Goal: Information Seeking & Learning: Learn about a topic

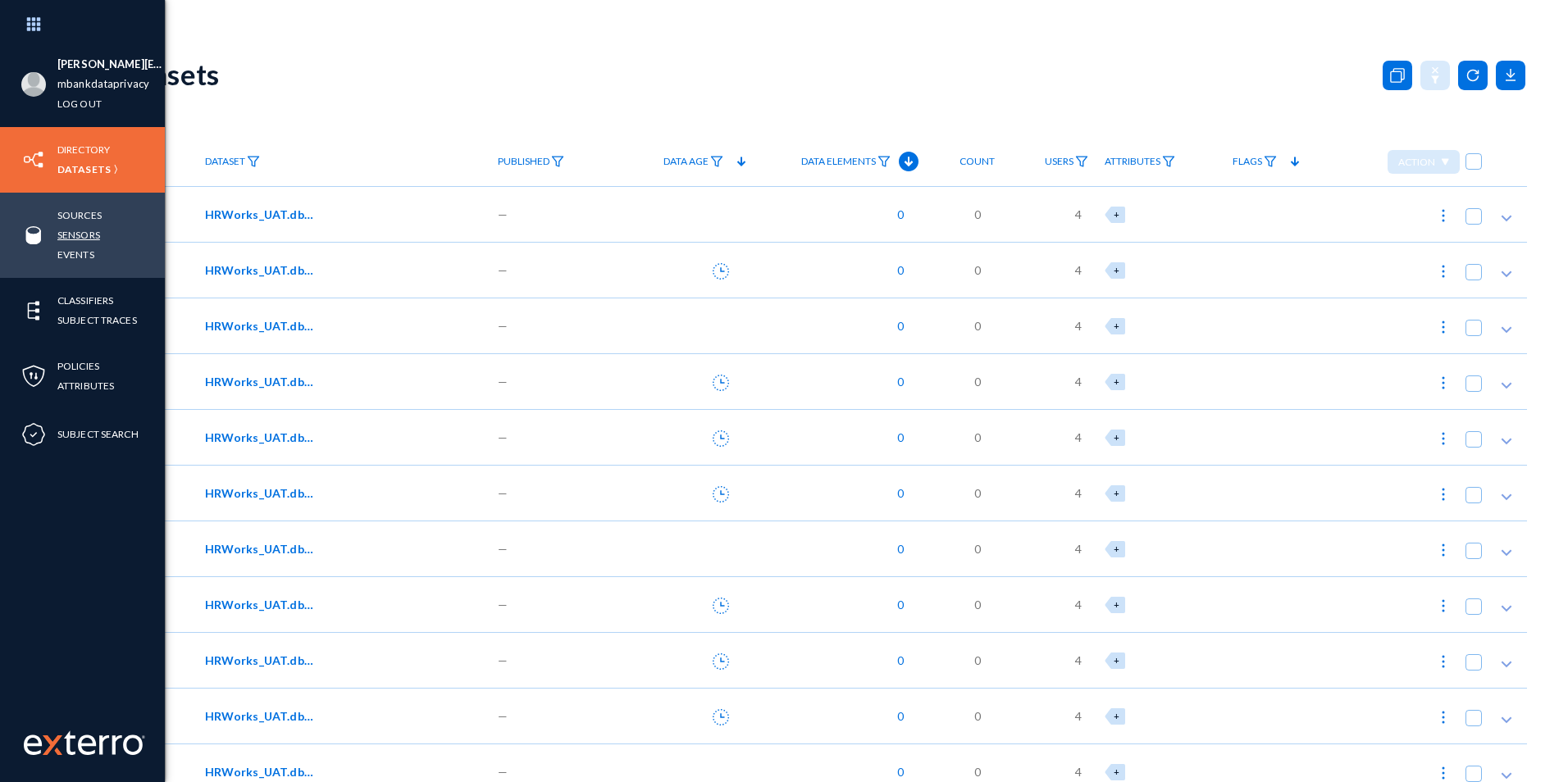
click at [89, 235] on link "Sensors" at bounding box center [79, 235] width 43 height 19
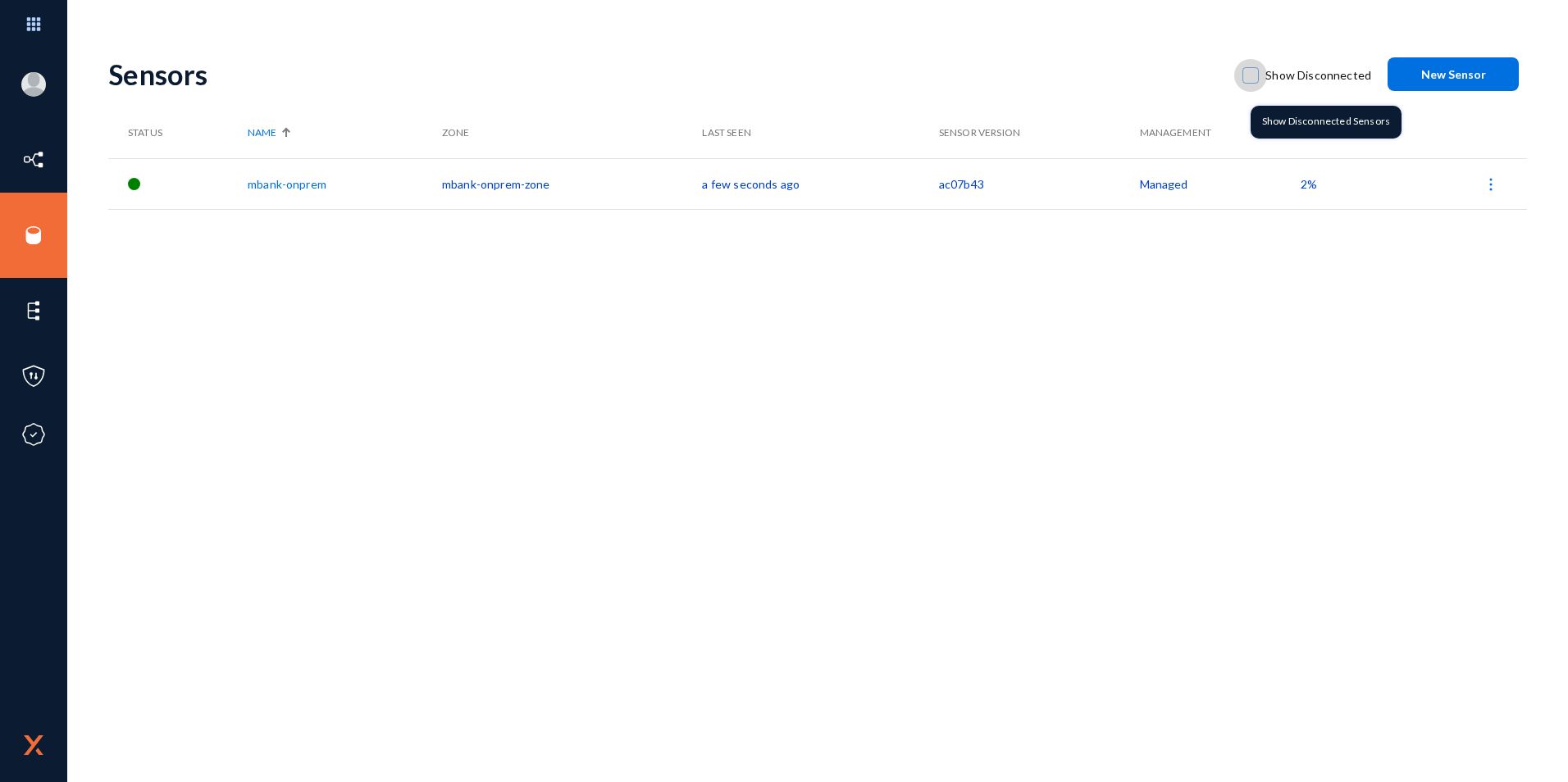
click at [1257, 76] on span at bounding box center [1250, 75] width 16 height 16
click at [1252, 82] on input "Show Disconnected" at bounding box center [1251, 83] width 2 height 2
checkbox input "true"
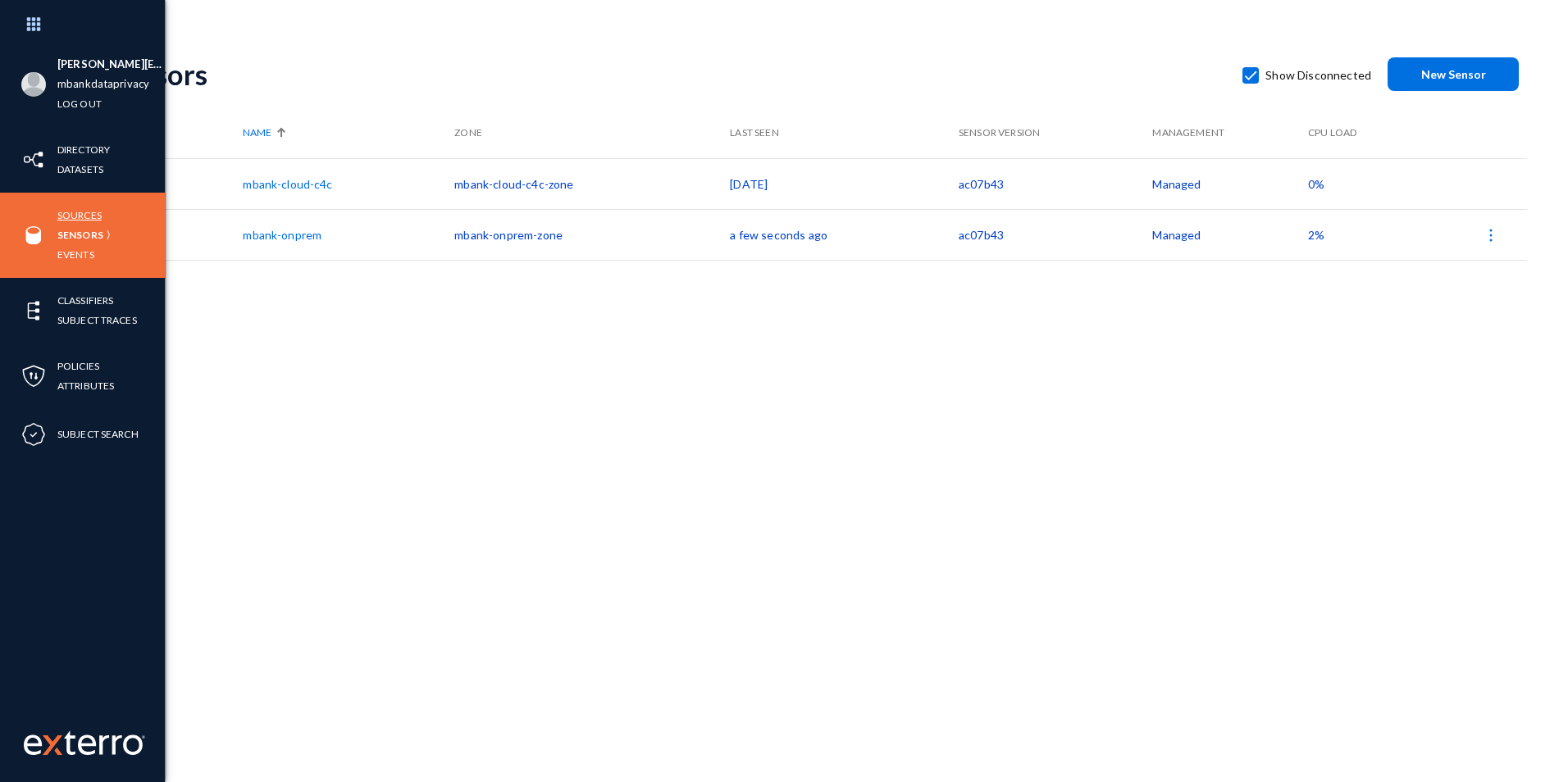
click at [87, 214] on link "Sources" at bounding box center [80, 215] width 45 height 19
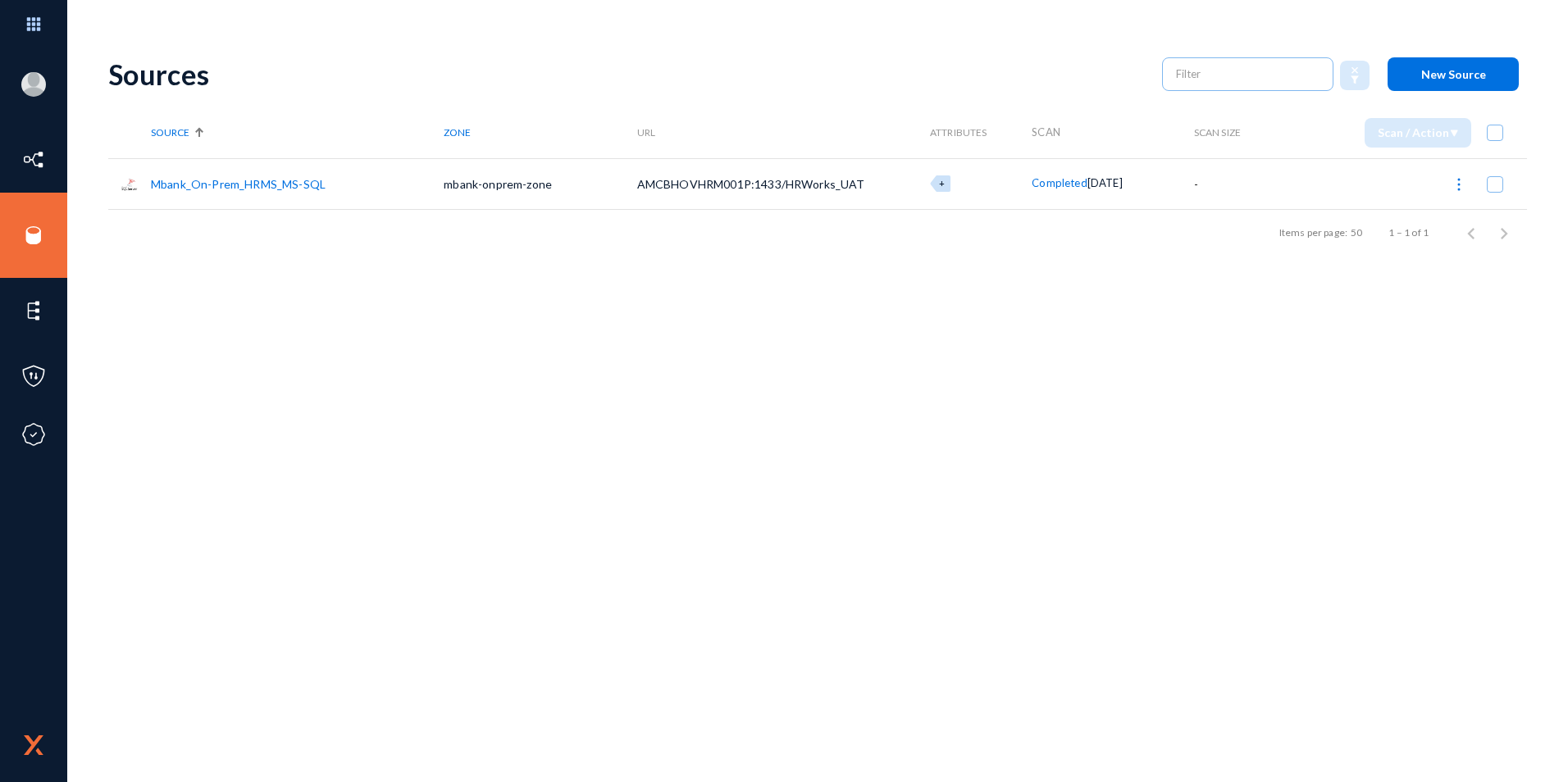
click at [278, 183] on link "Mbank_On-Prem_HRMS_MS-SQL" at bounding box center [238, 184] width 175 height 14
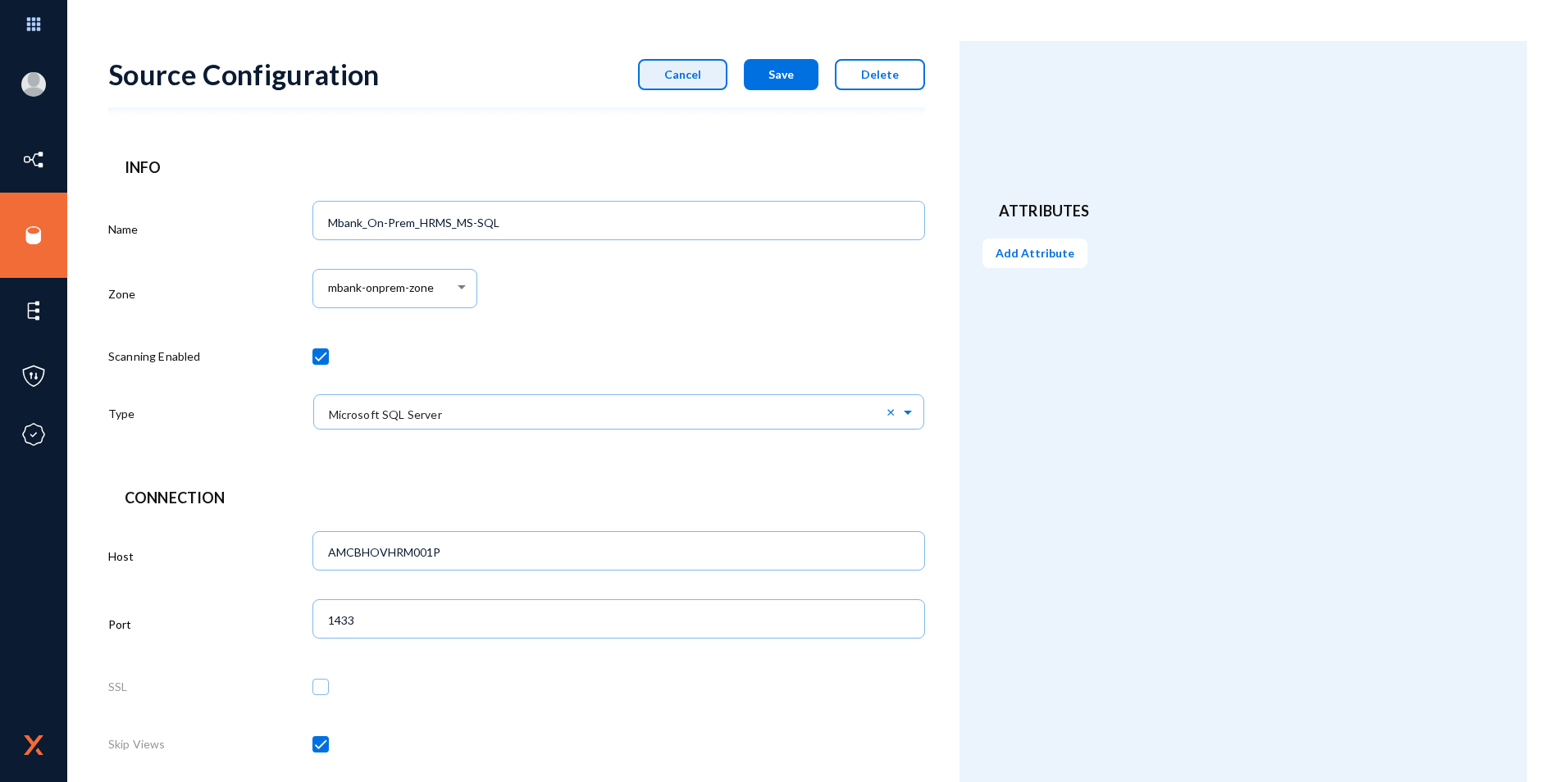
click at [681, 82] on button "Cancel" at bounding box center [683, 75] width 89 height 31
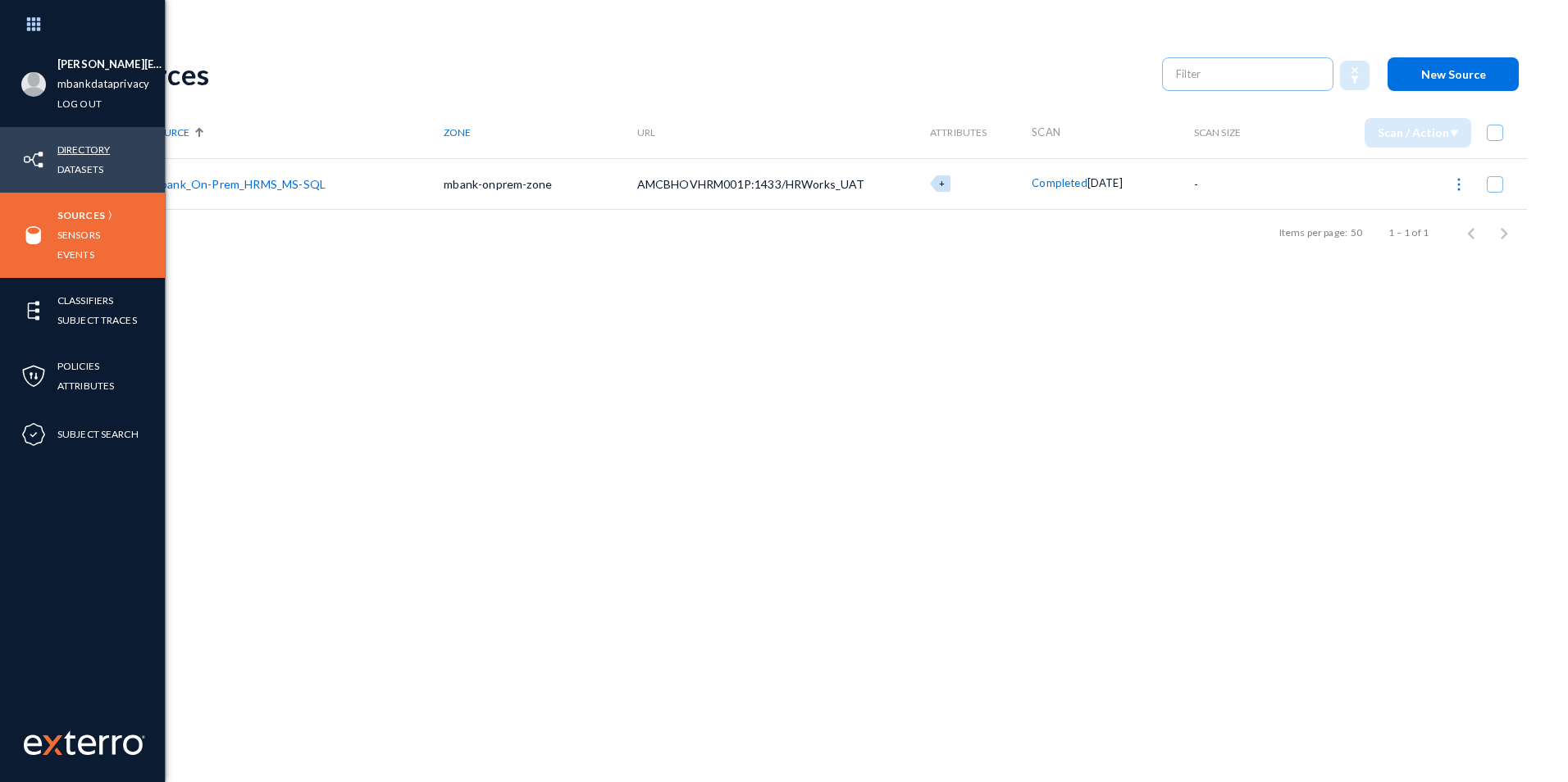
click at [98, 147] on link "Directory" at bounding box center [83, 150] width 52 height 19
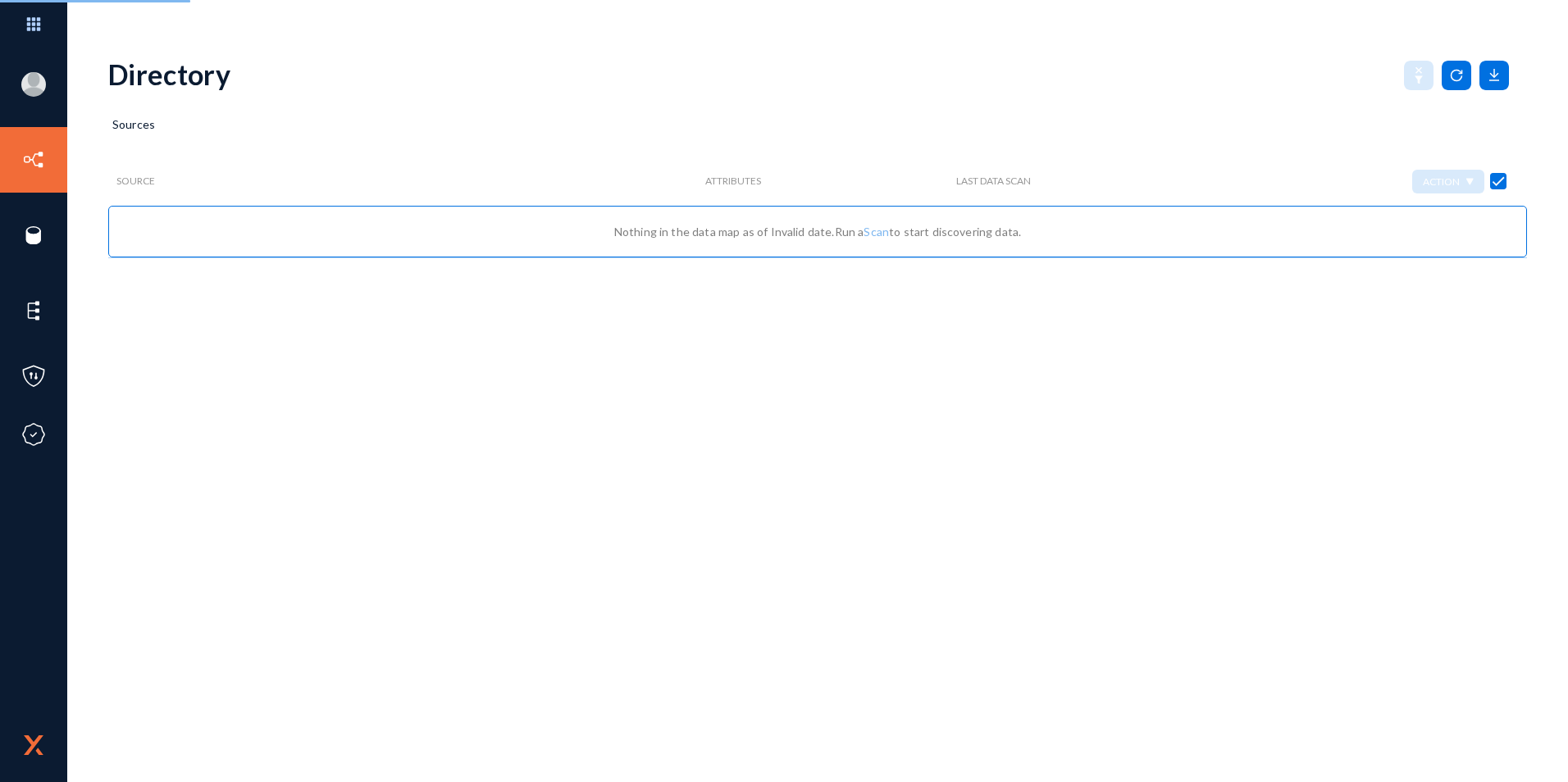
checkbox input "false"
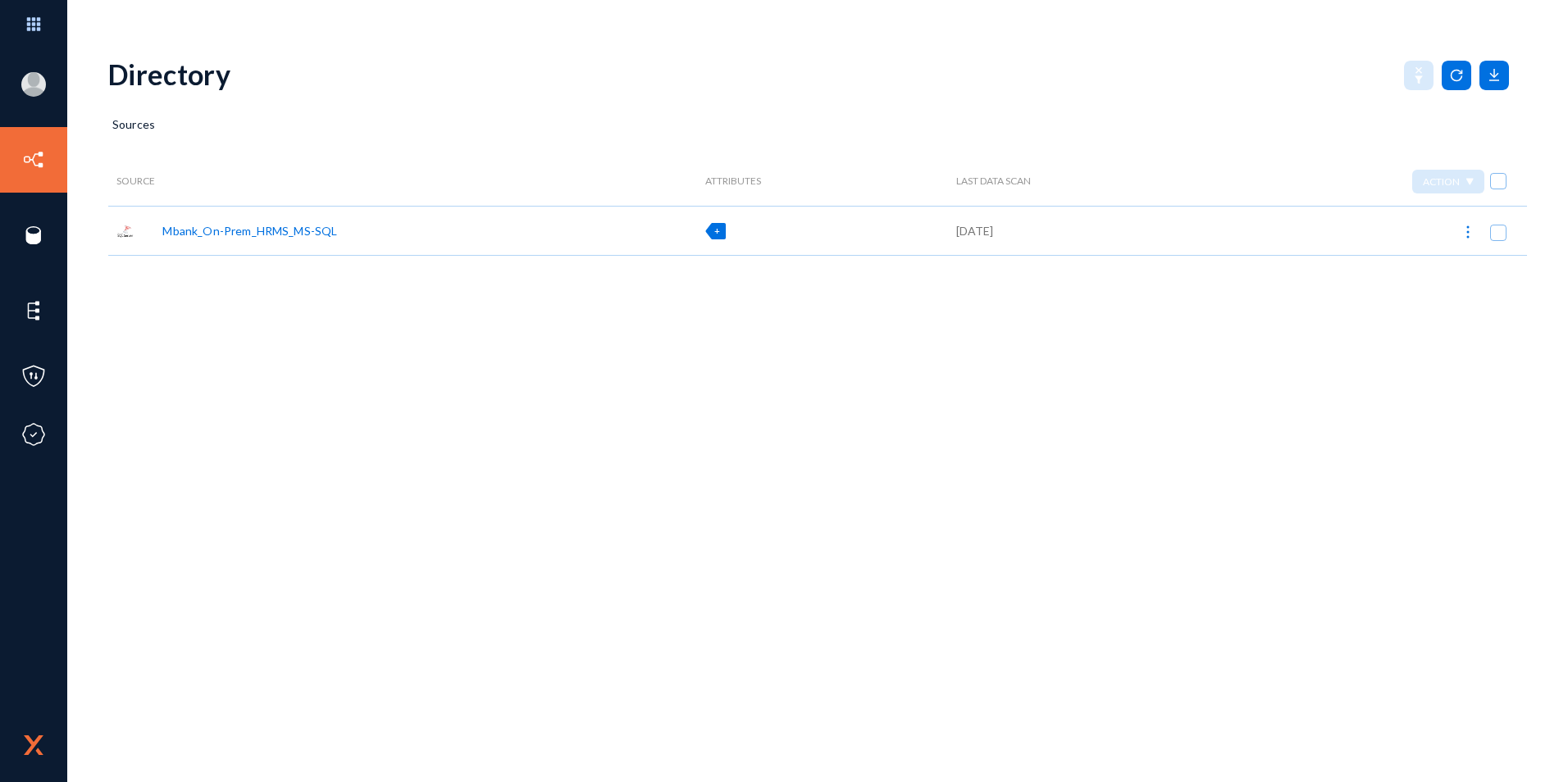
click at [717, 233] on span "+" at bounding box center [717, 230] width 6 height 10
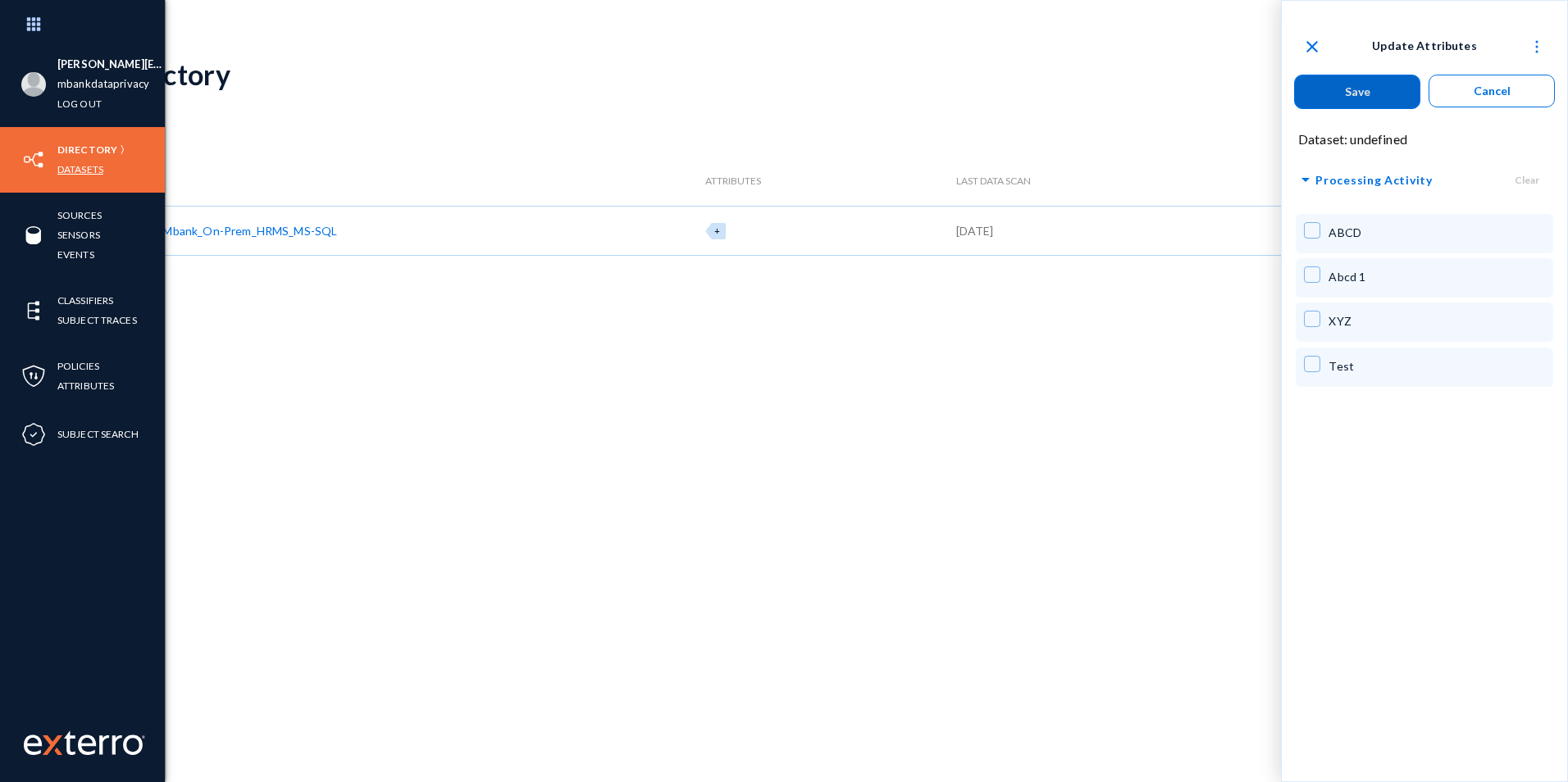
click at [95, 169] on link "Datasets" at bounding box center [80, 169] width 46 height 19
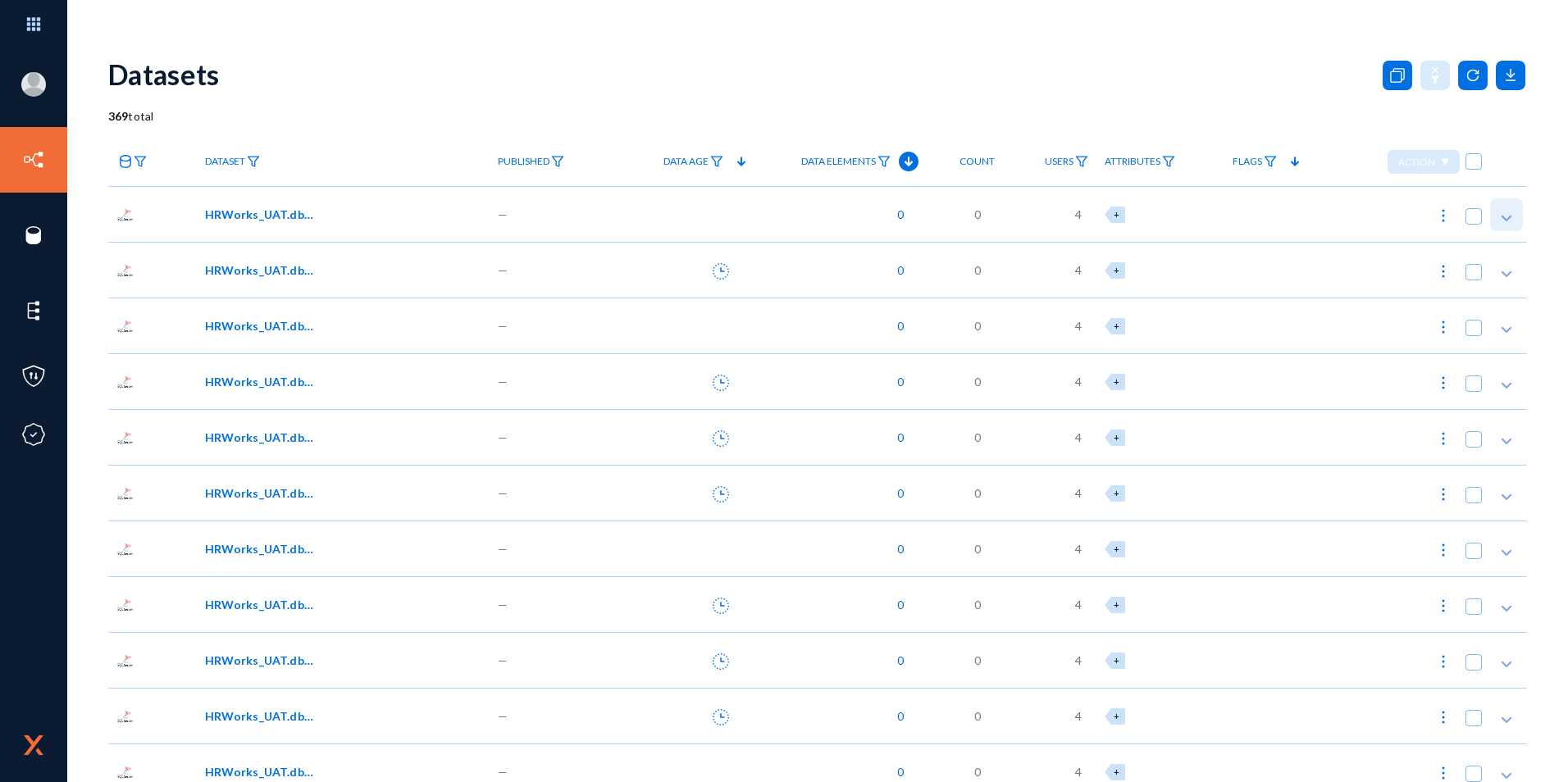
click at [1502, 217] on polygon at bounding box center [1507, 219] width 10 height 7
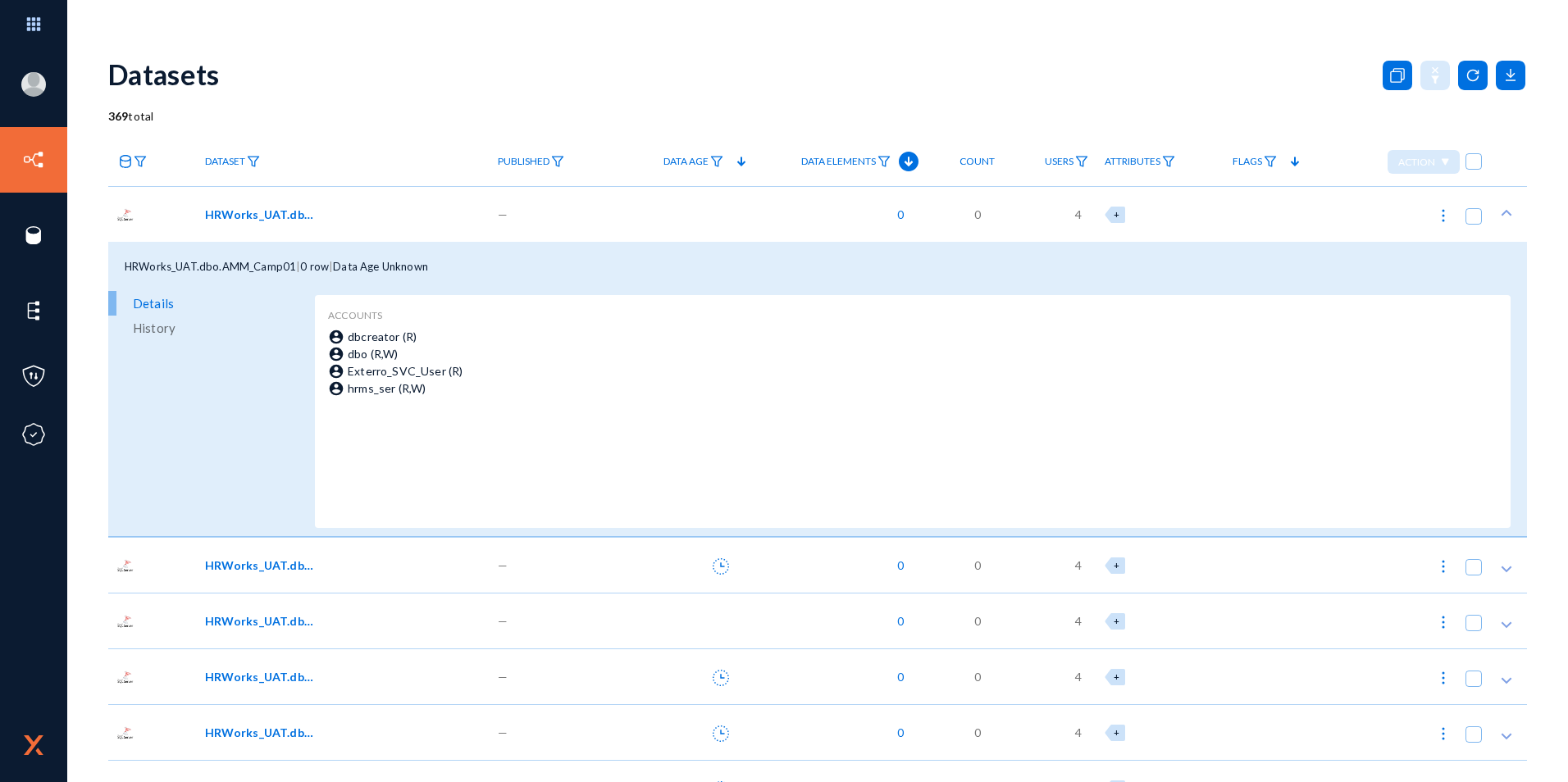
click at [152, 330] on span "History" at bounding box center [155, 327] width 43 height 25
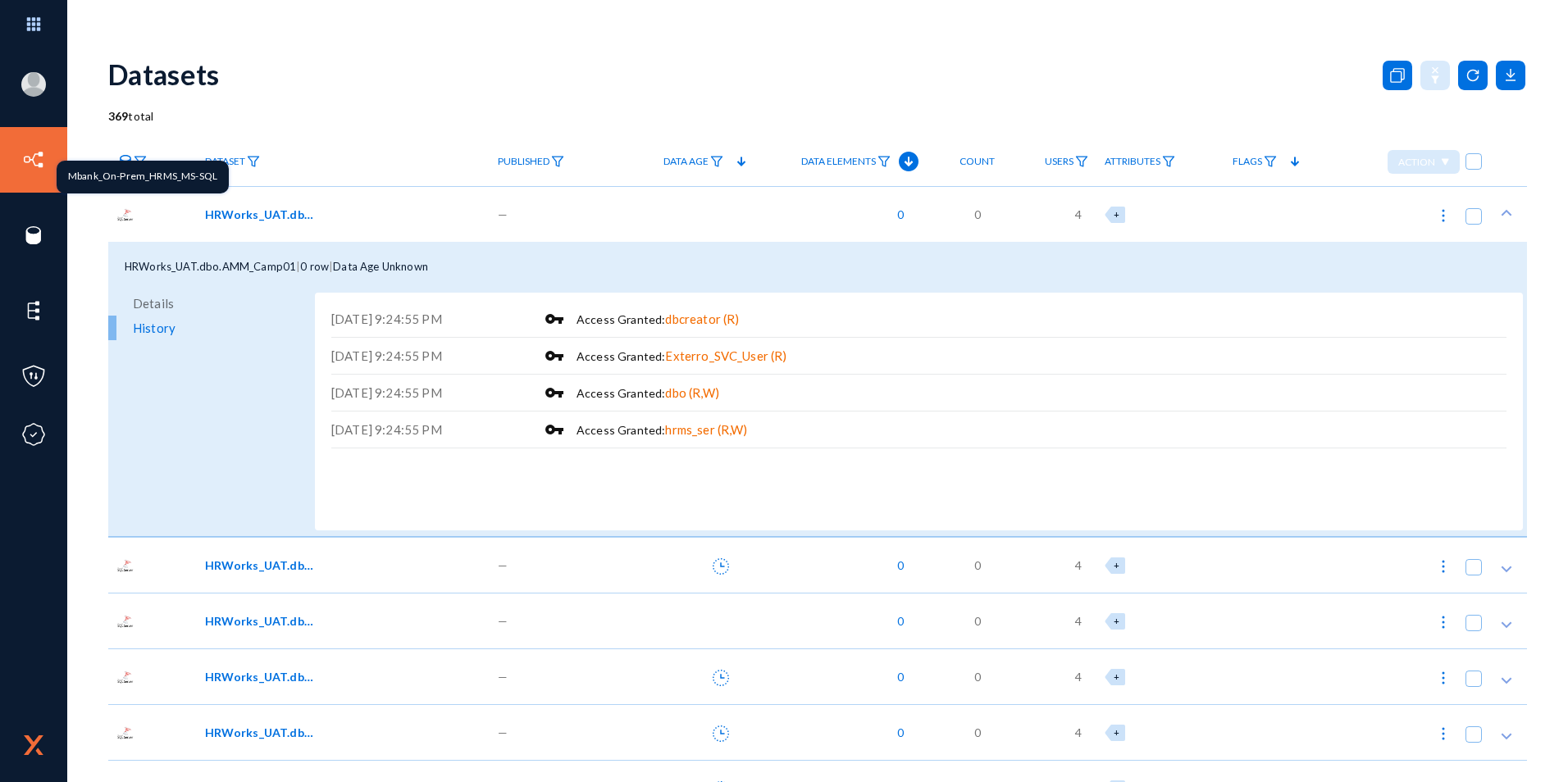
click at [130, 214] on img at bounding box center [125, 214] width 18 height 18
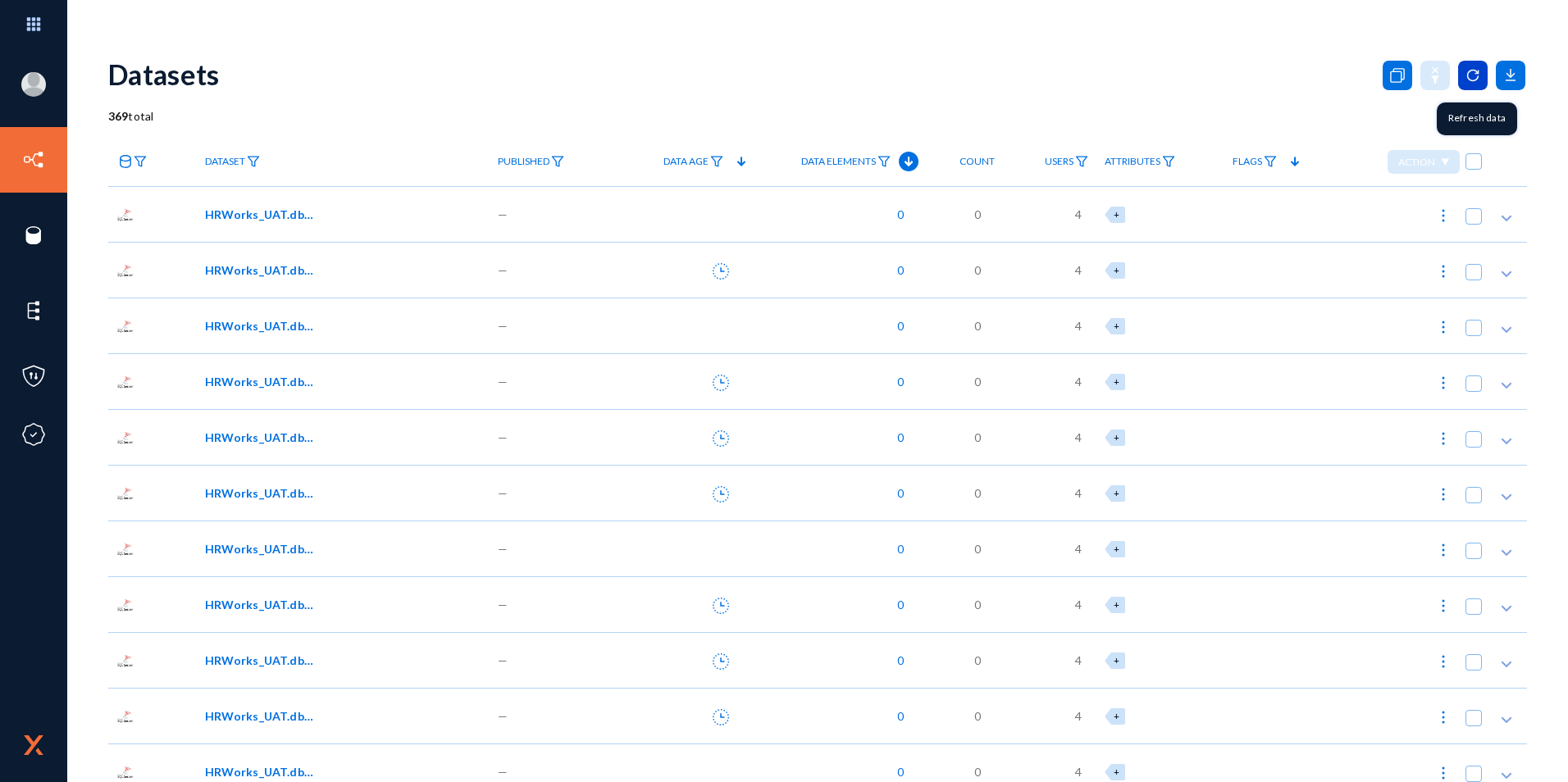
click at [1466, 73] on icon at bounding box center [1473, 76] width 29 height 29
